Goal: Transaction & Acquisition: Purchase product/service

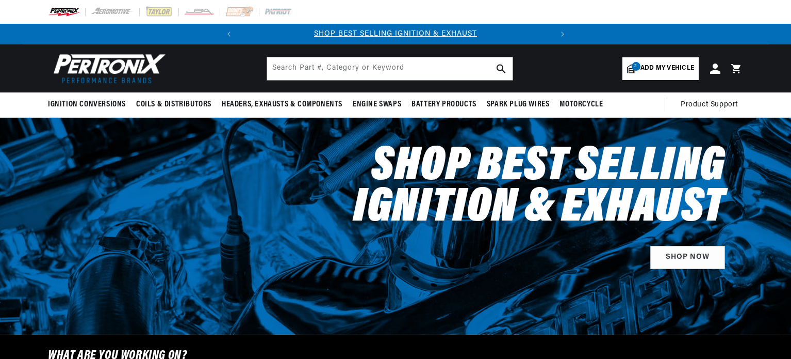
select select "1970"
select select "American-Motors"
select select "AMX"
select select "6.4L"
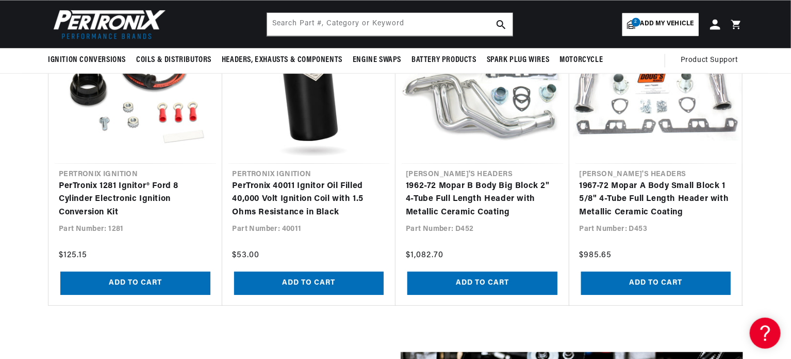
scroll to position [0, 313]
click at [342, 24] on input "text" at bounding box center [390, 24] width 246 height 23
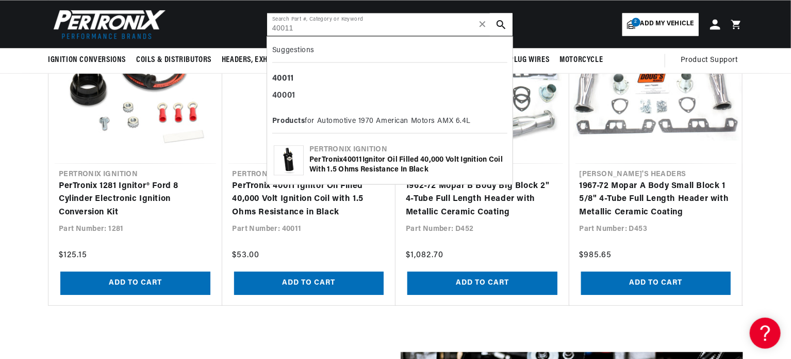
scroll to position [0, 0]
type input "40011"
click at [279, 78] on b "40011" at bounding box center [283, 78] width 22 height 8
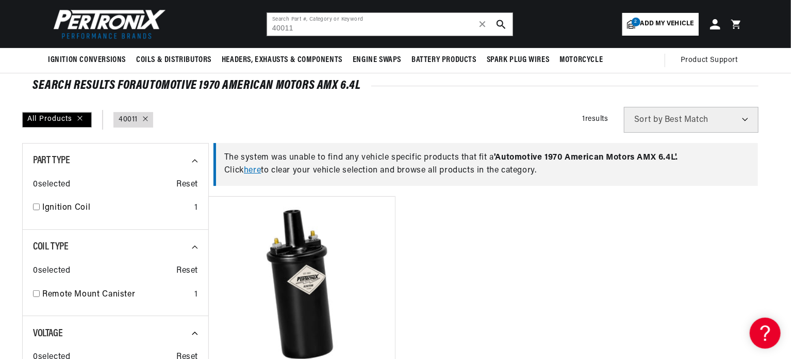
scroll to position [0, 313]
drag, startPoint x: 295, startPoint y: 29, endPoint x: 265, endPoint y: 28, distance: 29.9
click at [265, 28] on header "BETTER SEARCH RESULTS Add your vehicle's year, make, and model to find parts be…" at bounding box center [395, 24] width 747 height 48
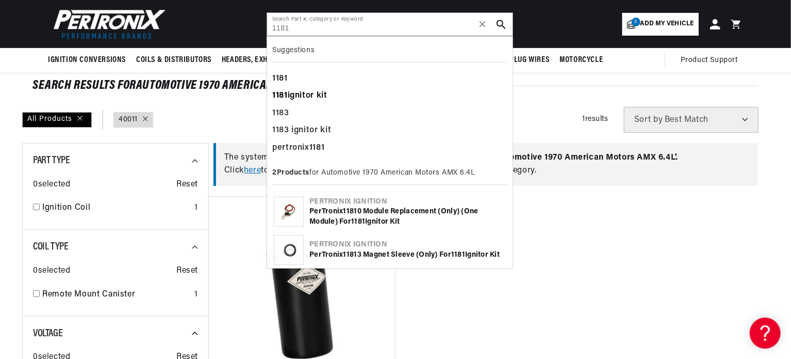
click at [285, 92] on b "1181" at bounding box center [279, 95] width 15 height 8
type input "1181 ignitor kit"
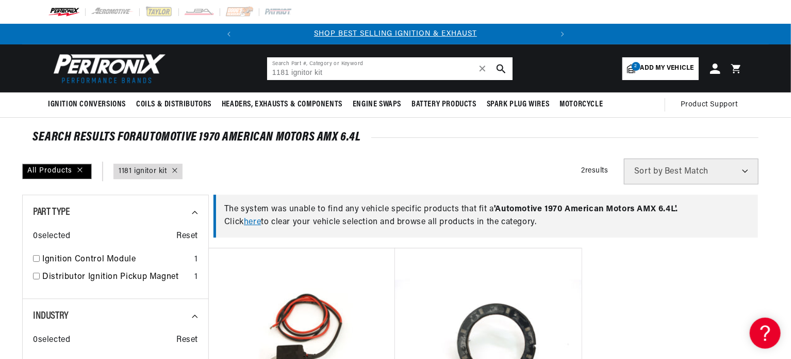
scroll to position [0, 313]
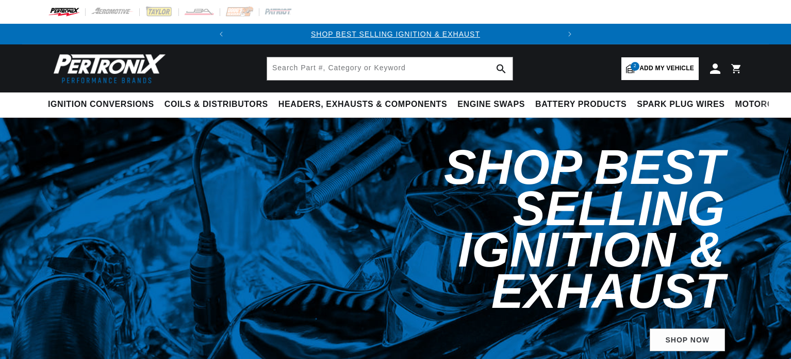
select select "1970"
select select "American-Motors"
select select "AMX"
select select "6.4L"
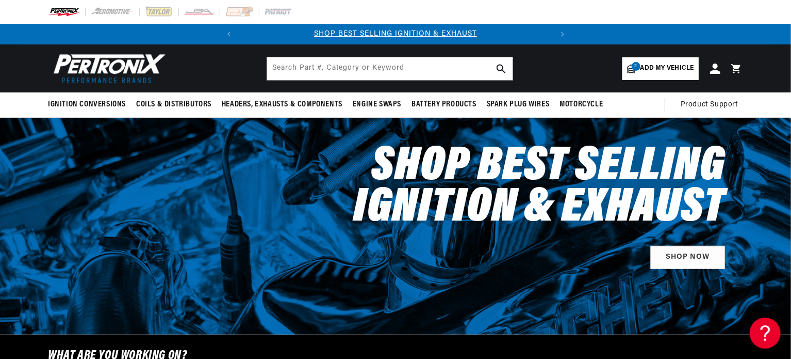
scroll to position [0, 313]
